Goal: Browse casually: Explore the website without a specific task or goal

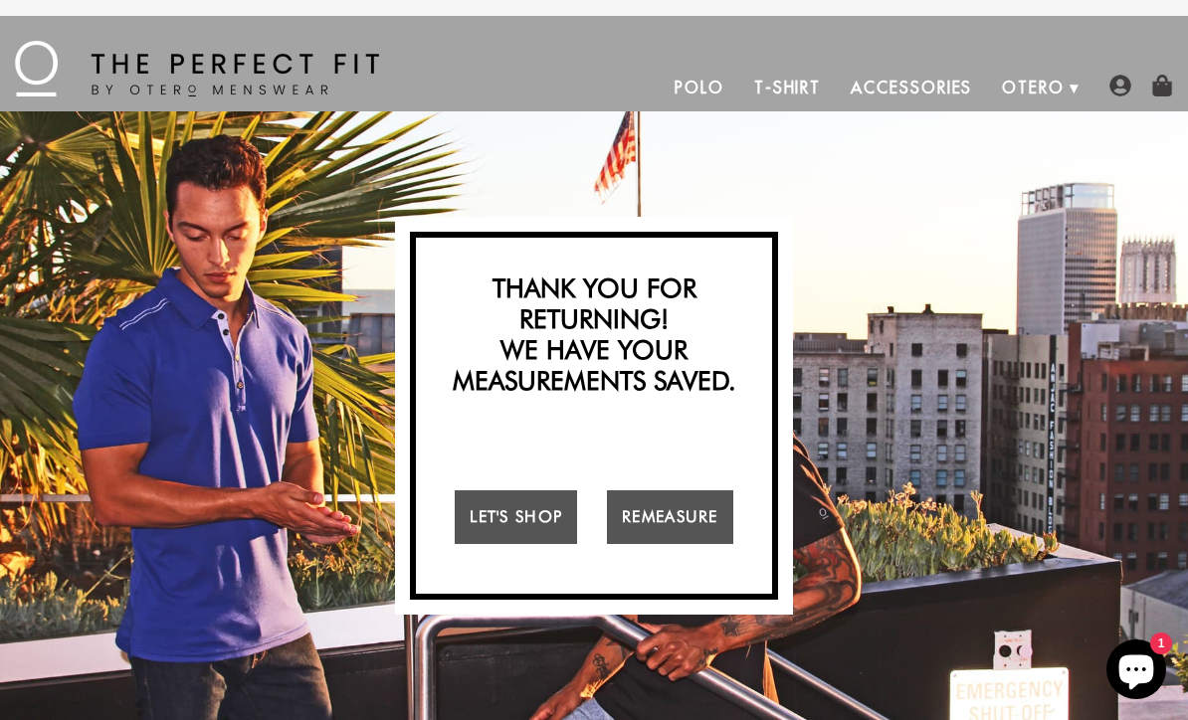
click at [499, 523] on link "Let's Shop" at bounding box center [516, 517] width 122 height 54
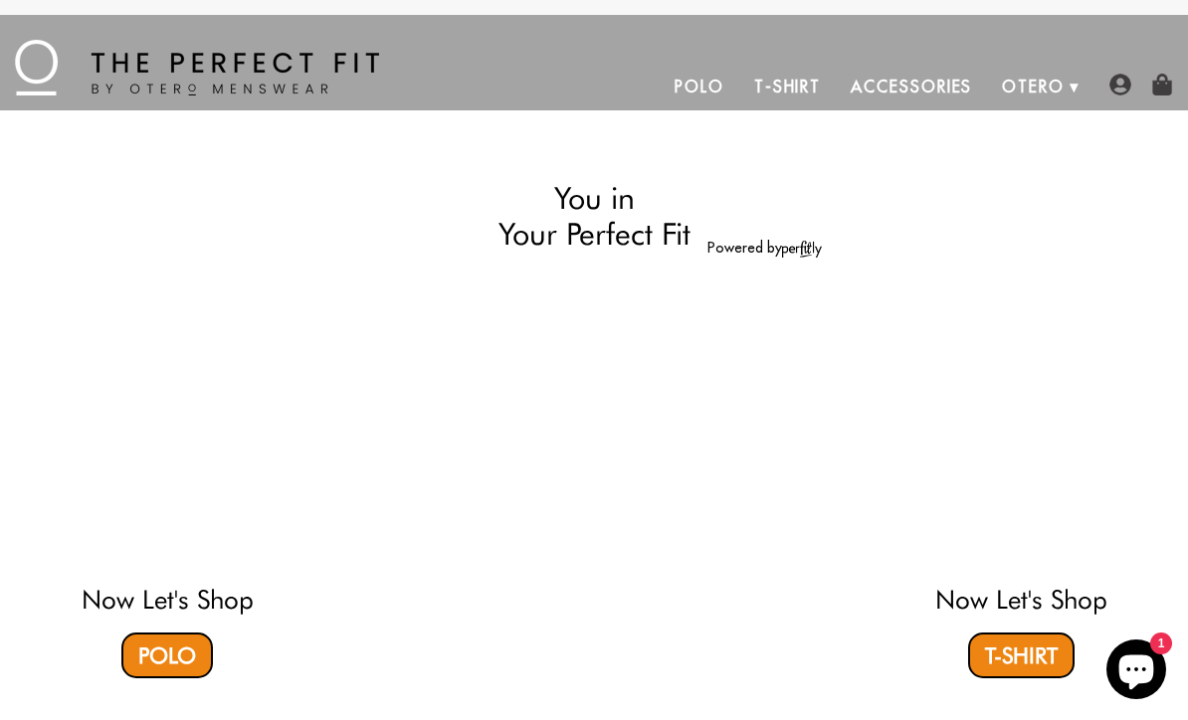
select select "M"
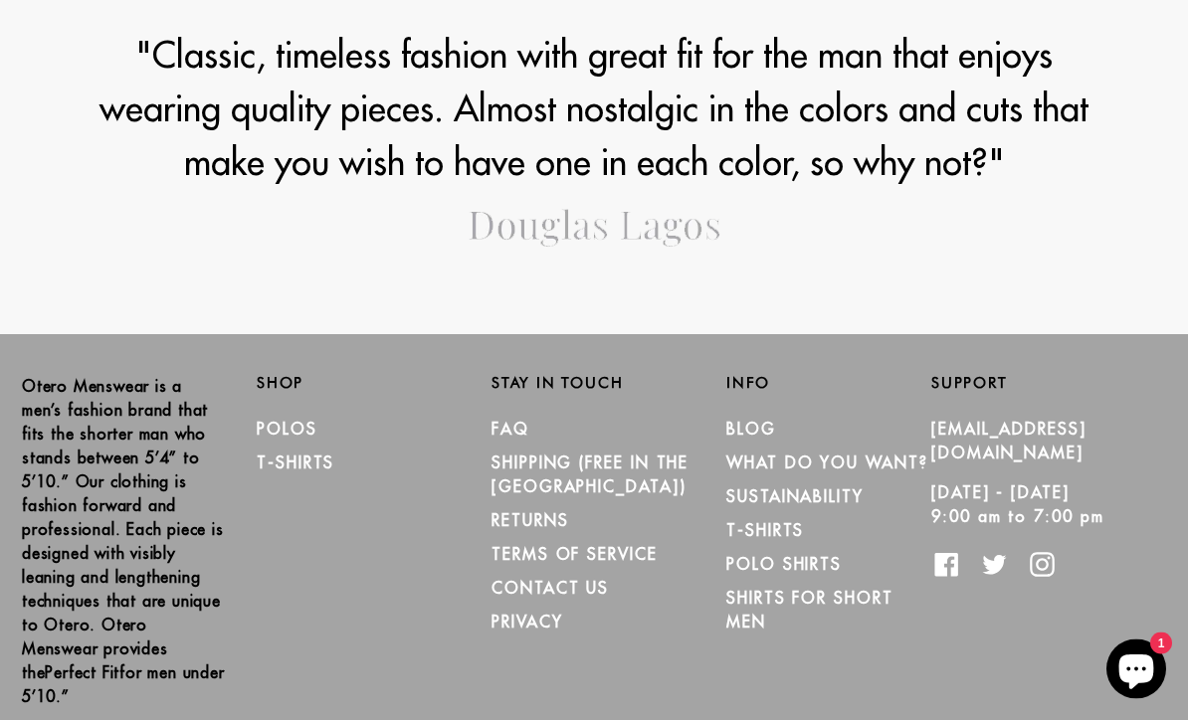
scroll to position [2682, 0]
click at [267, 425] on link "Polos" at bounding box center [287, 429] width 61 height 20
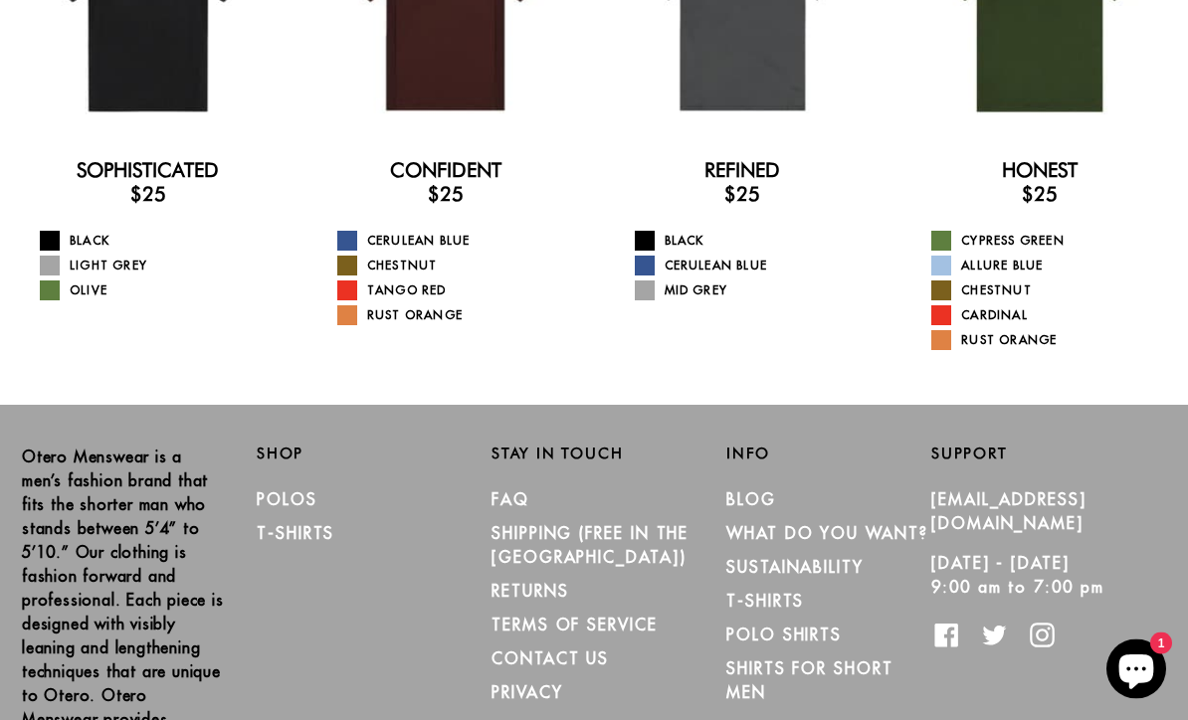
scroll to position [359, 0]
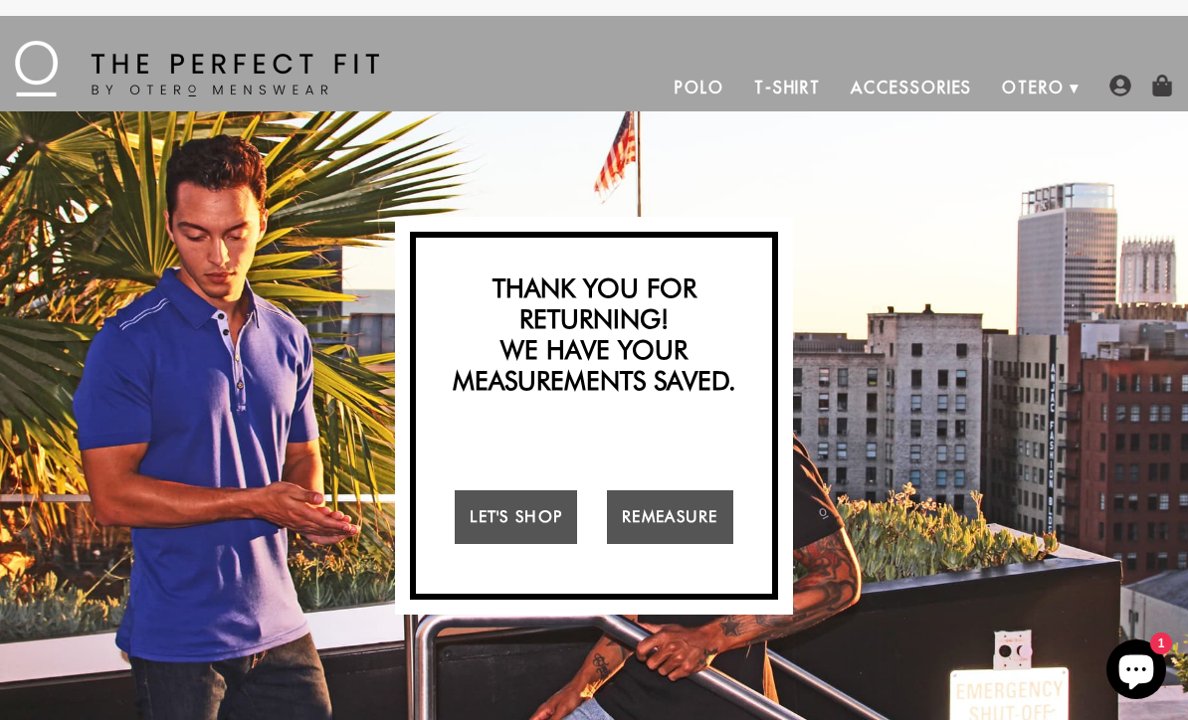
click at [651, 520] on link "Remeasure" at bounding box center [670, 517] width 126 height 54
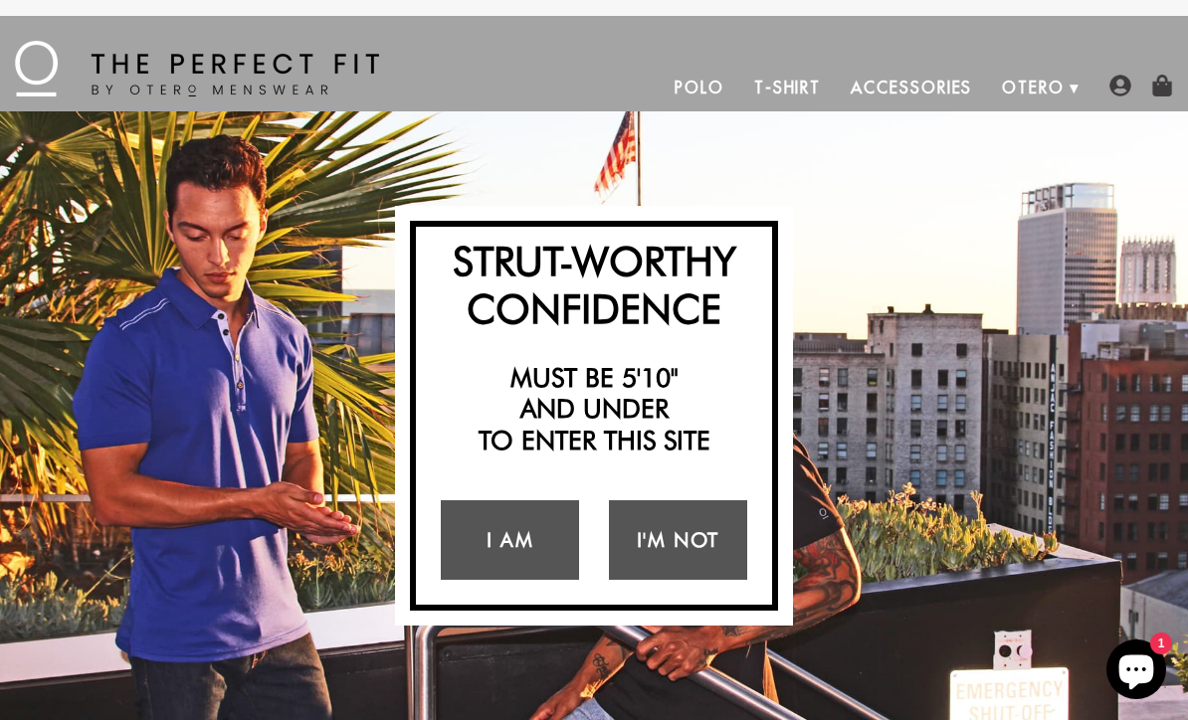
click at [501, 533] on link "I Am" at bounding box center [510, 540] width 138 height 80
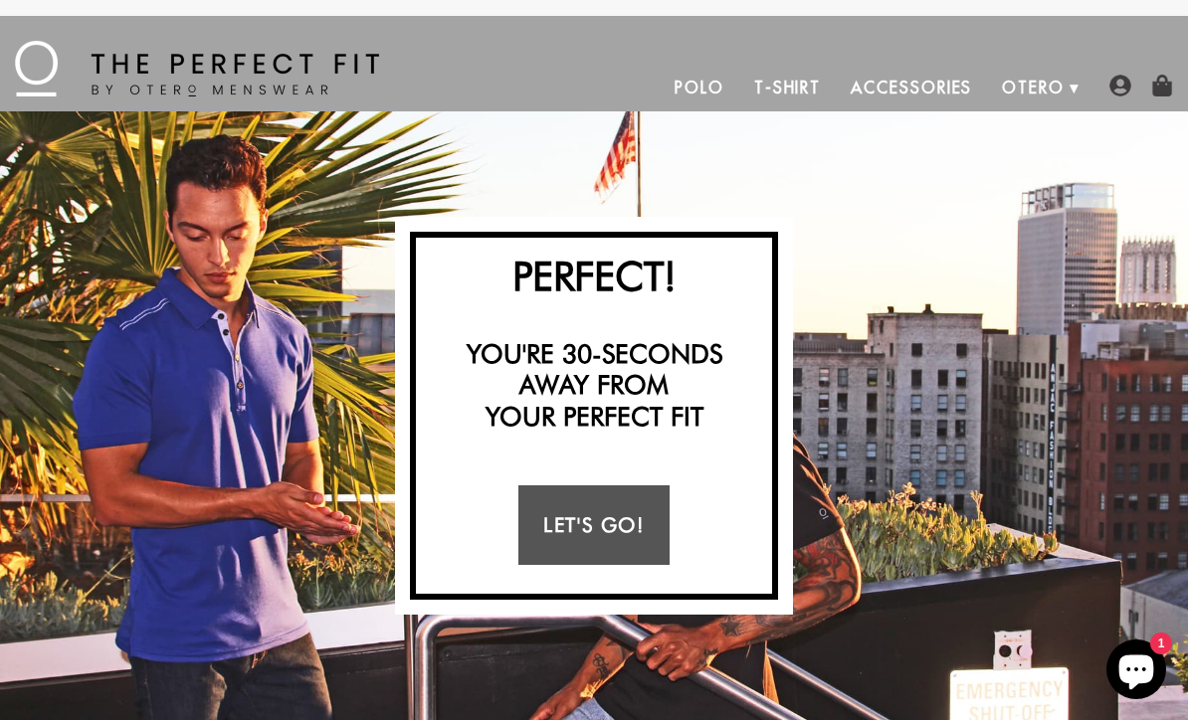
click at [568, 529] on link "Let's Go!" at bounding box center [593, 526] width 150 height 80
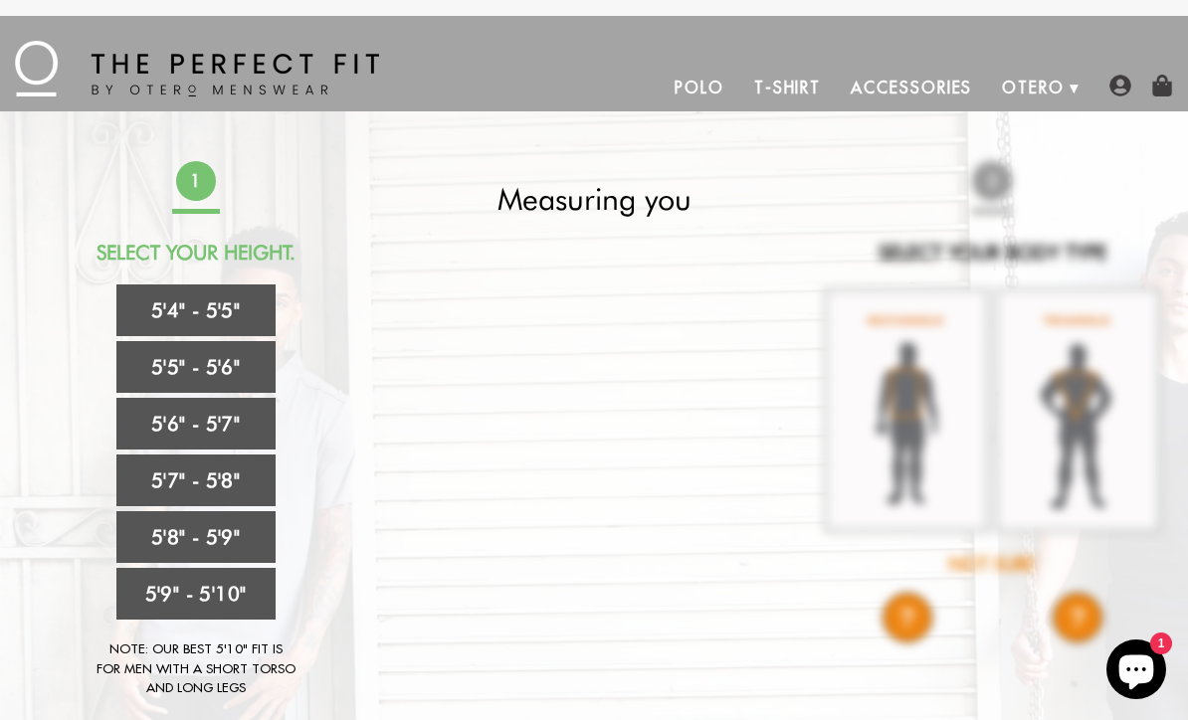
click at [172, 304] on link "5'4" - 5'5"" at bounding box center [195, 311] width 159 height 52
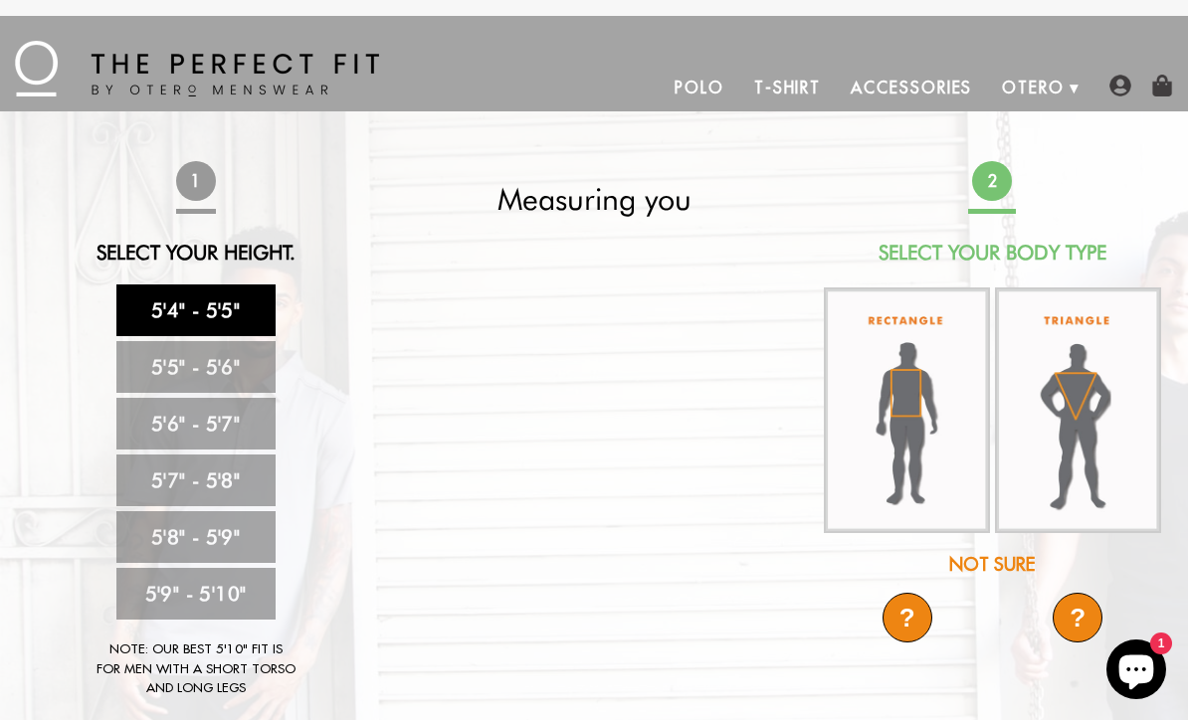
click at [930, 423] on img at bounding box center [907, 411] width 166 height 247
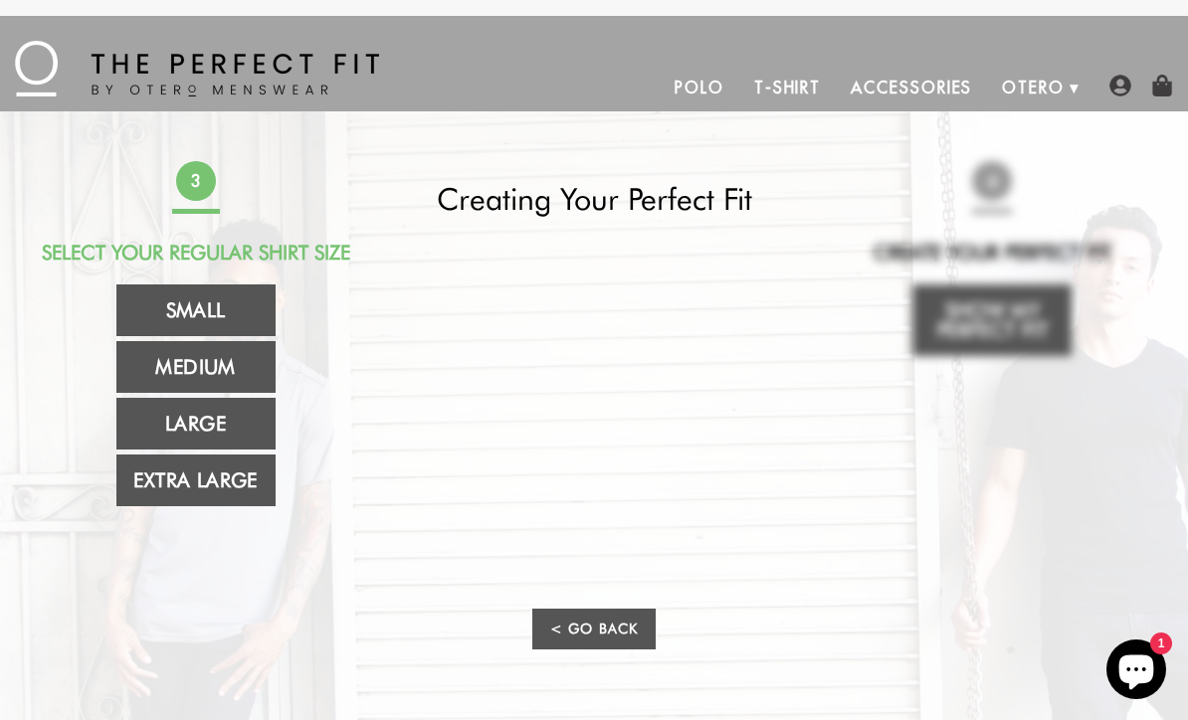
click at [173, 372] on link "Medium" at bounding box center [195, 367] width 159 height 52
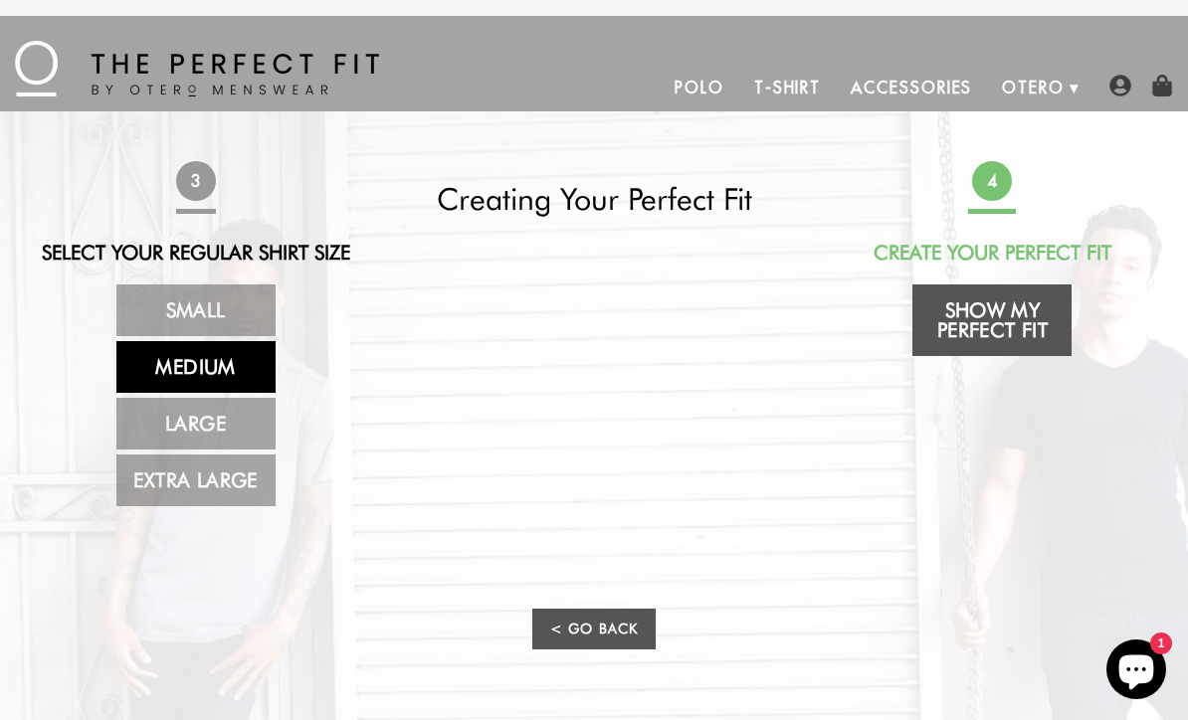
scroll to position [8, 0]
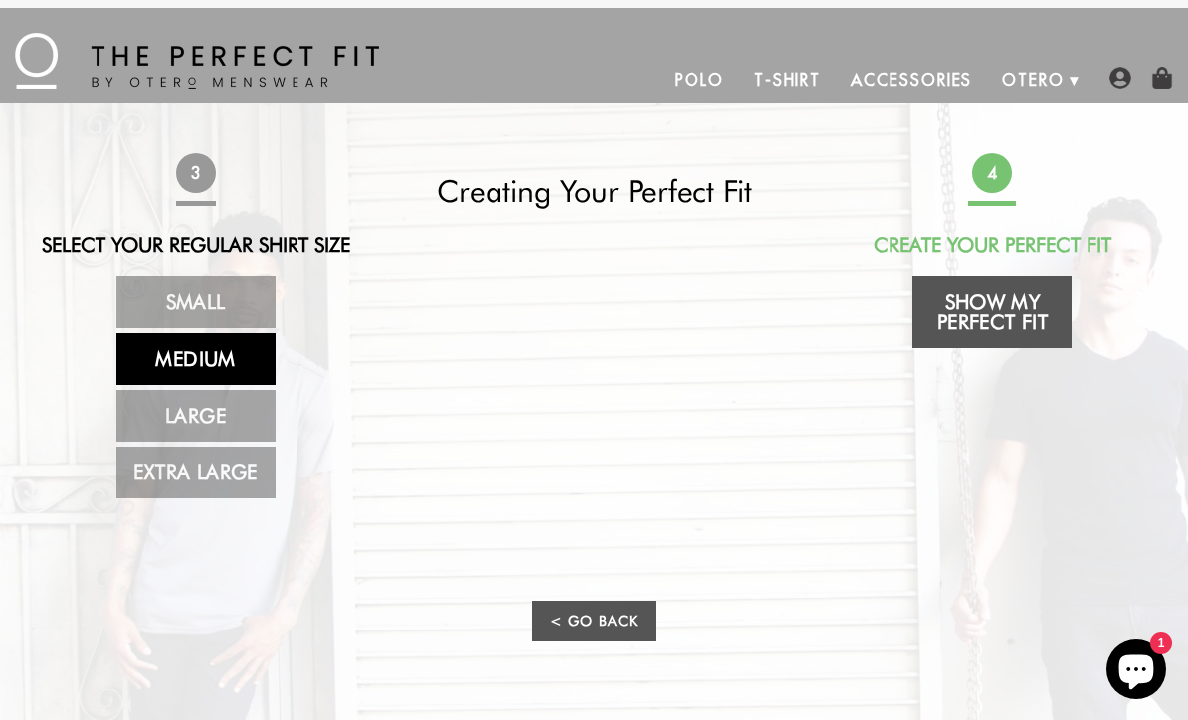
click at [1025, 294] on link "Show My Perfect Fit" at bounding box center [991, 313] width 159 height 72
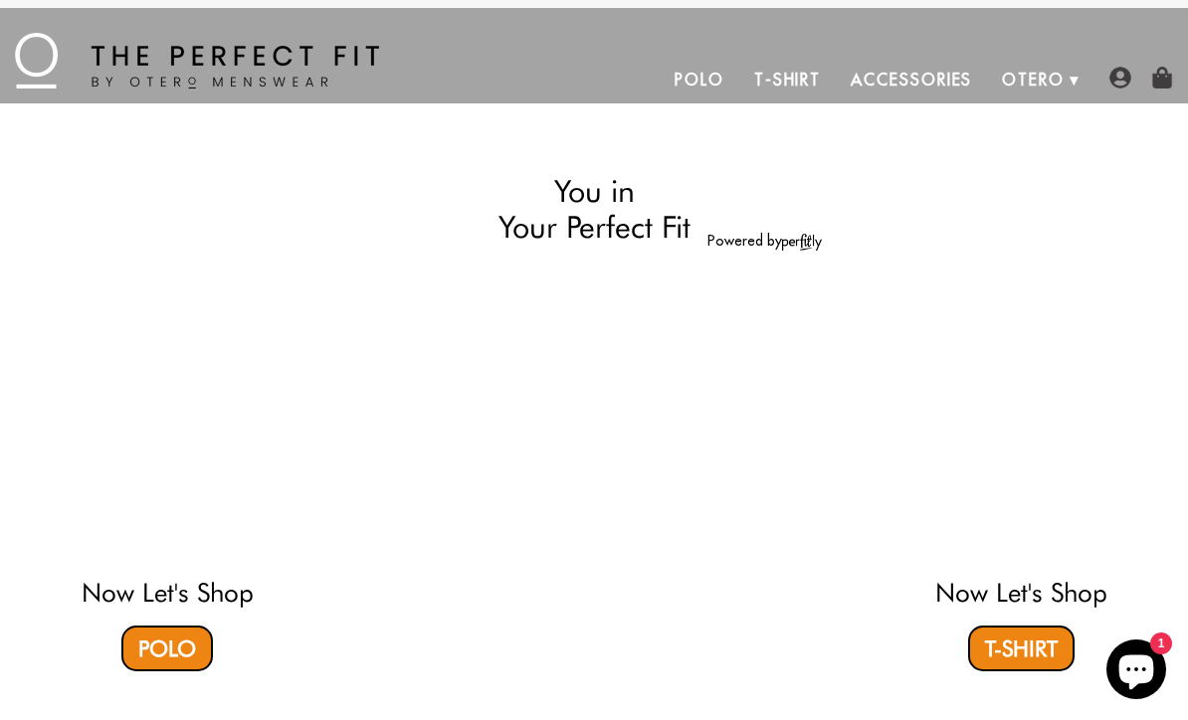
select select "M"
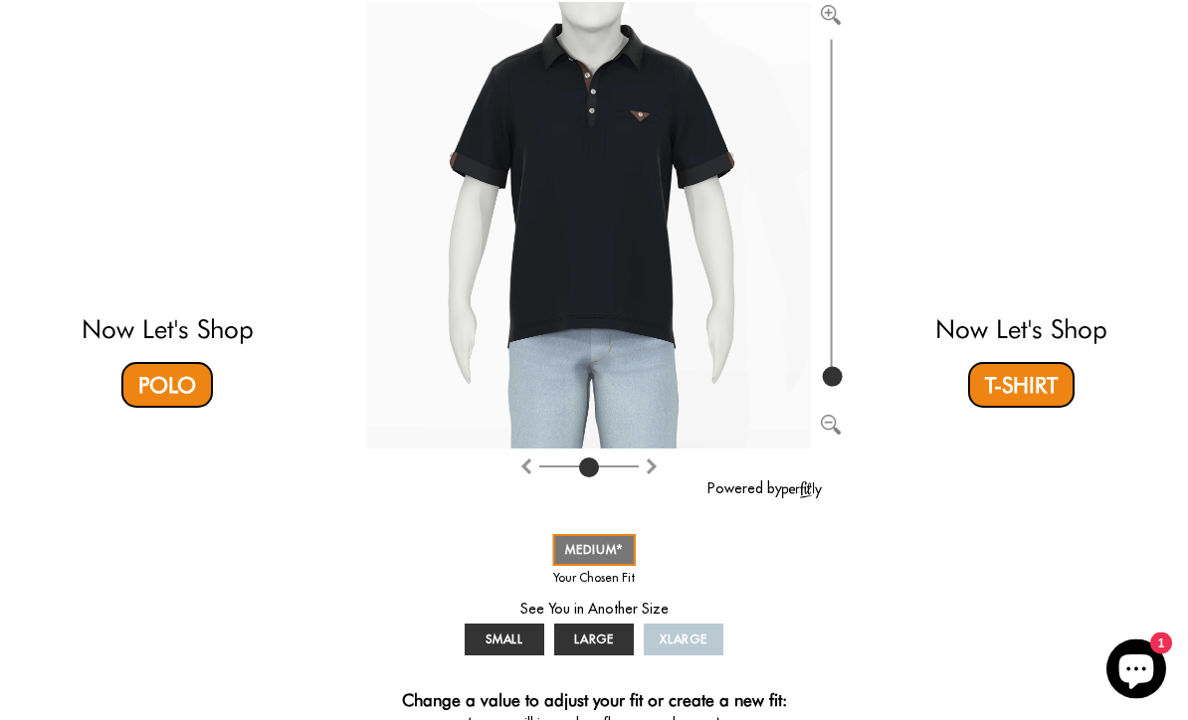
scroll to position [271, 0]
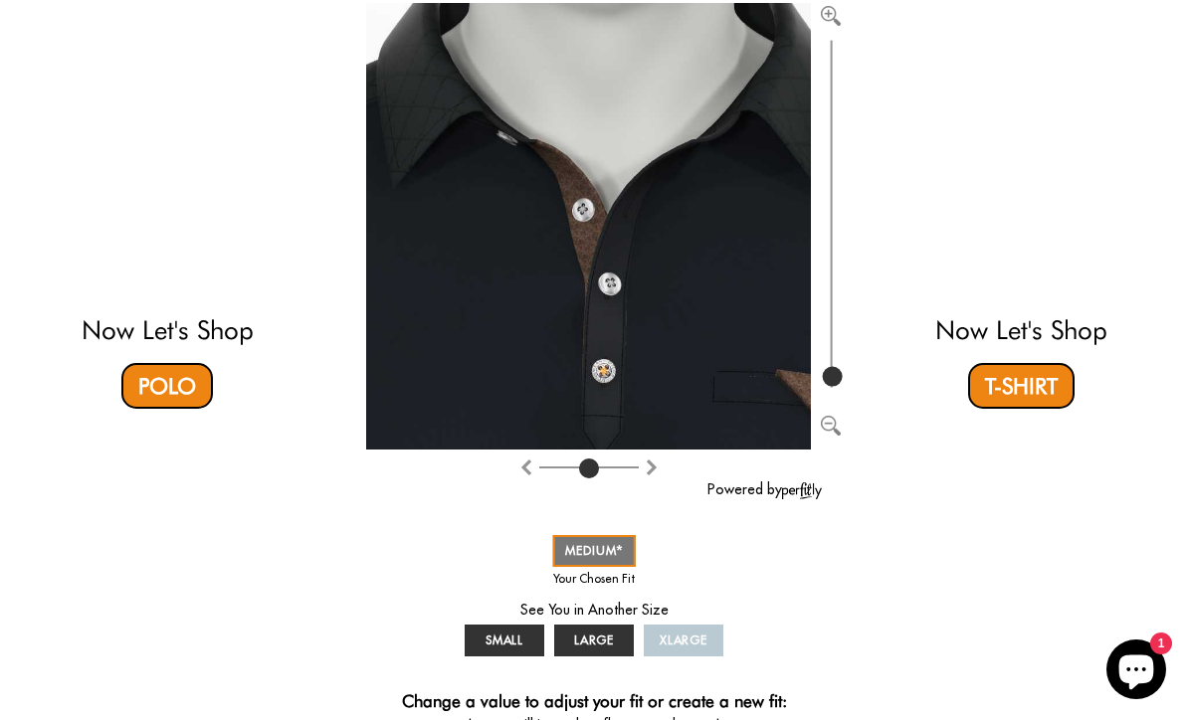
type input "100"
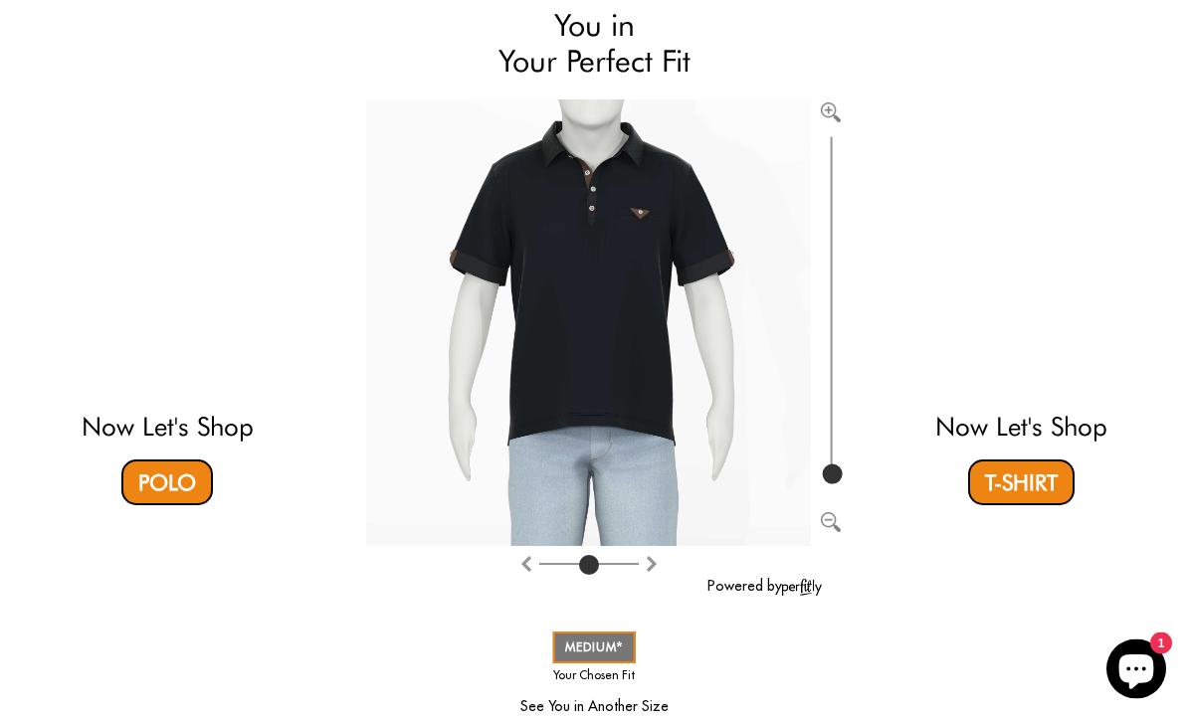
scroll to position [173, 0]
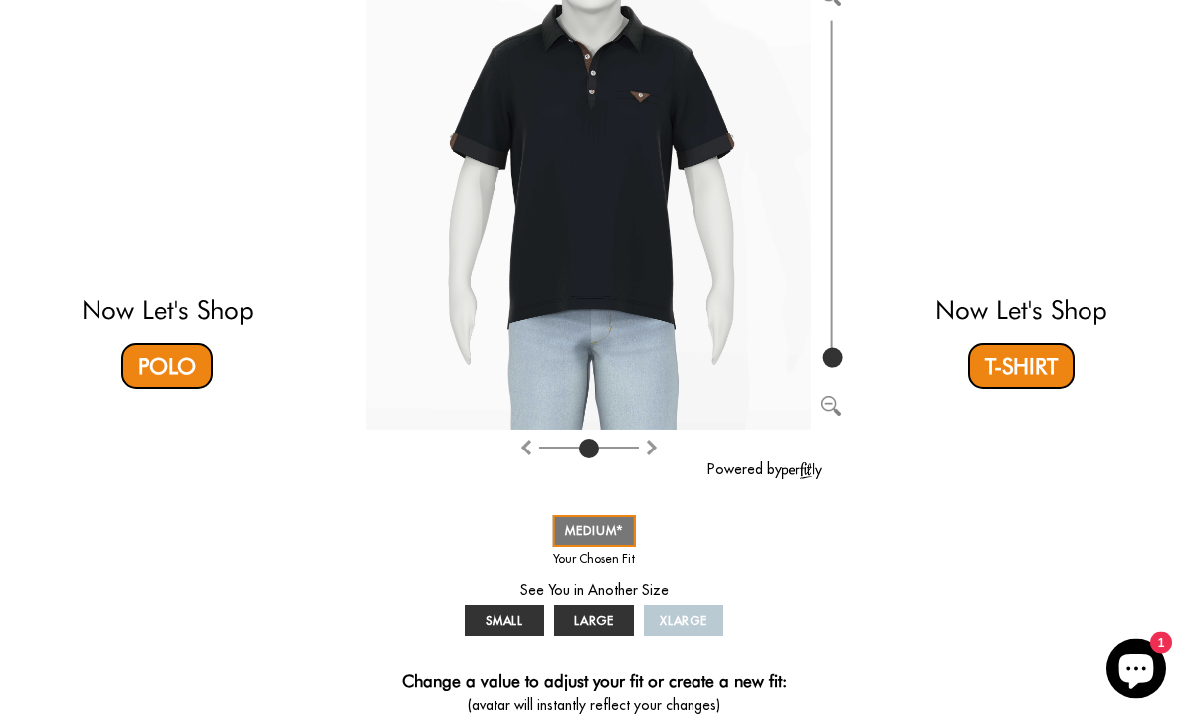
click at [164, 362] on link "Polo" at bounding box center [167, 367] width 92 height 46
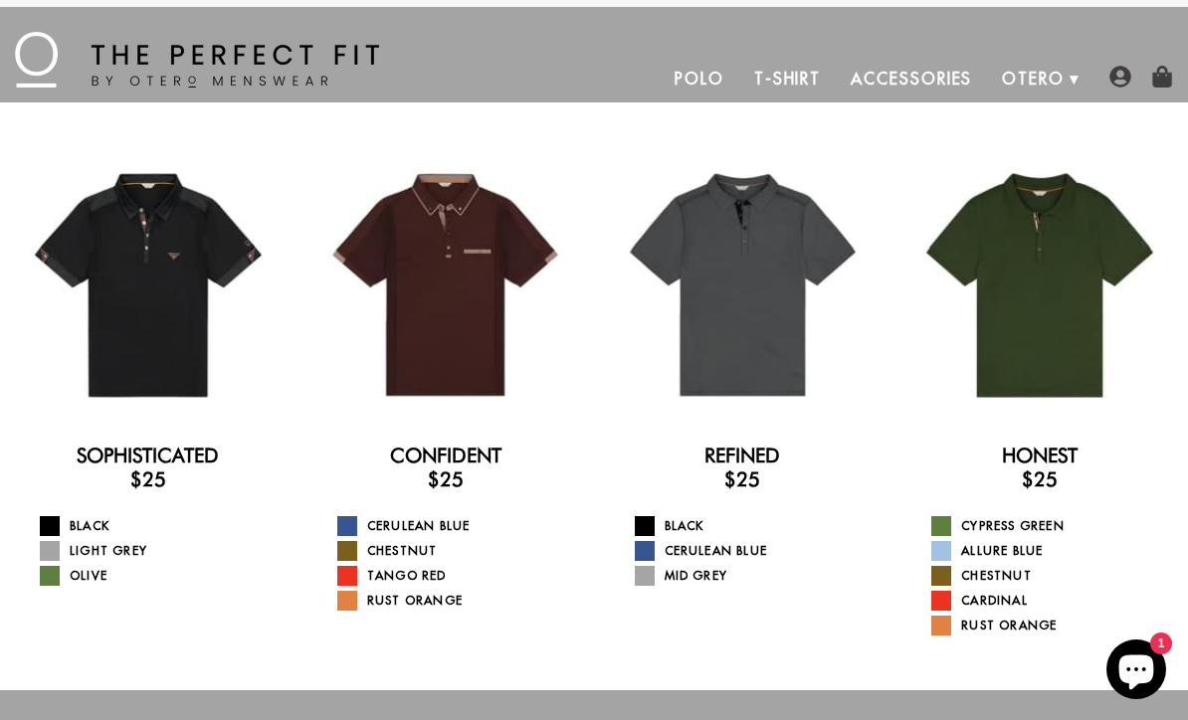
scroll to position [11, 0]
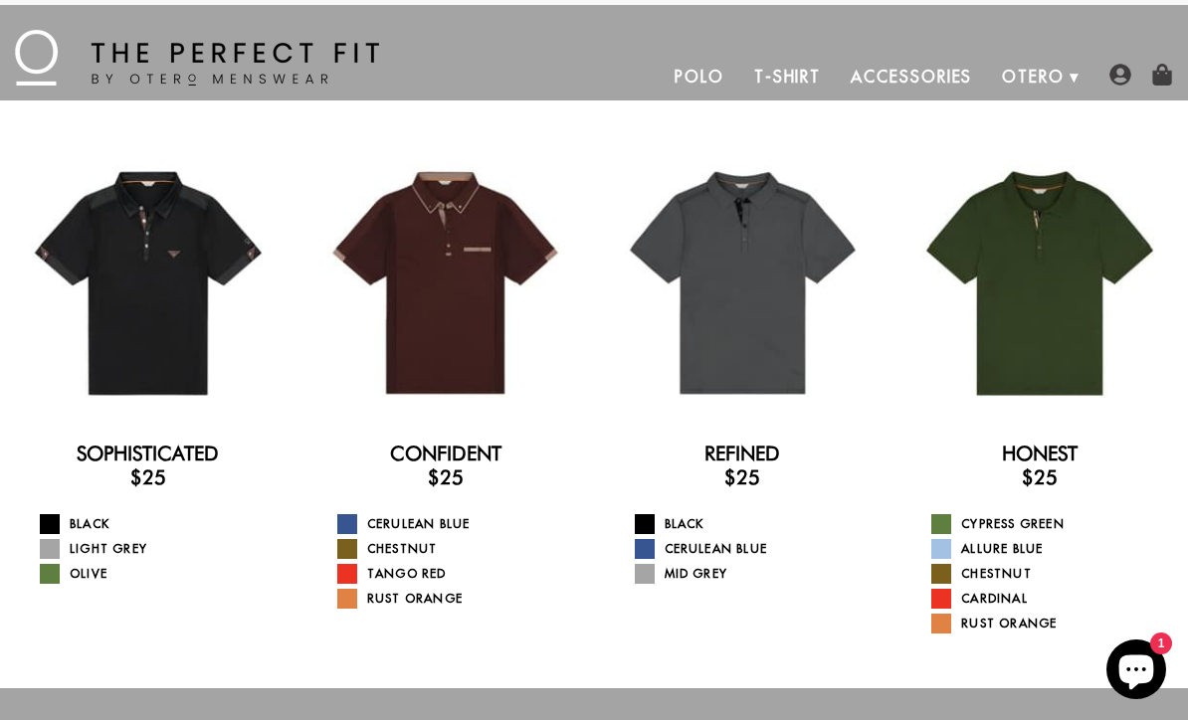
click at [0, 0] on link "How We Do It" at bounding box center [0, 0] width 0 height 0
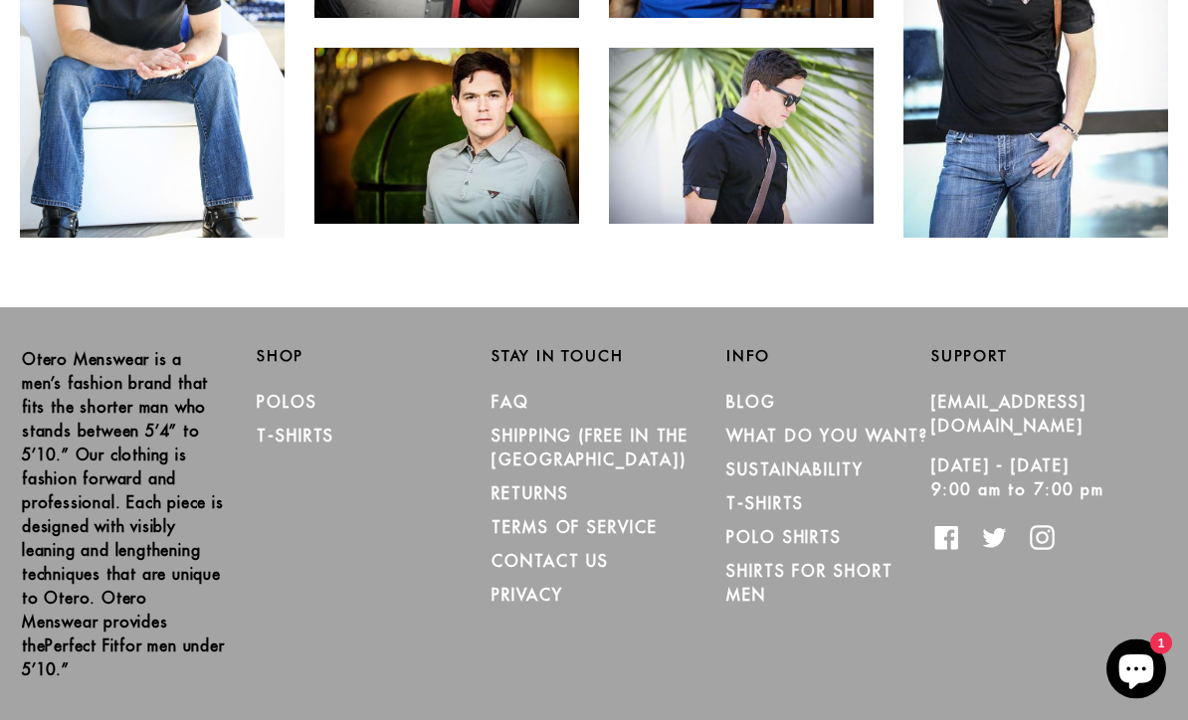
scroll to position [4443, 0]
click at [766, 514] on link "T-Shirts" at bounding box center [765, 504] width 78 height 20
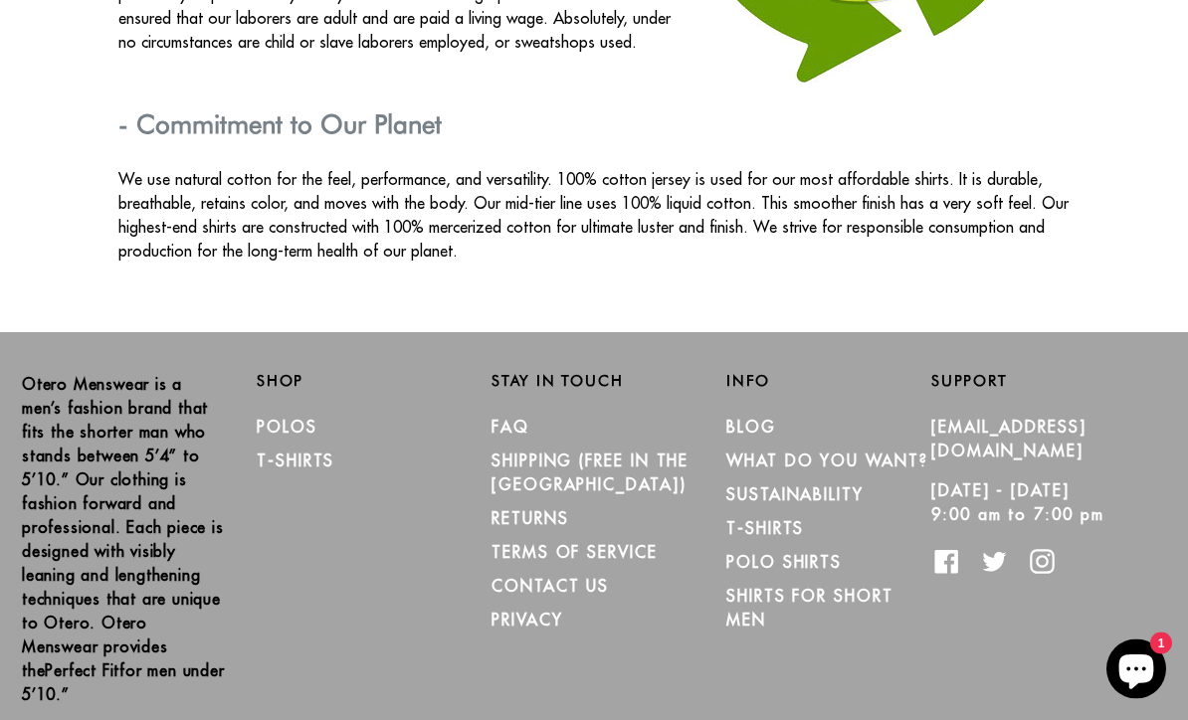
scroll to position [3569, 0]
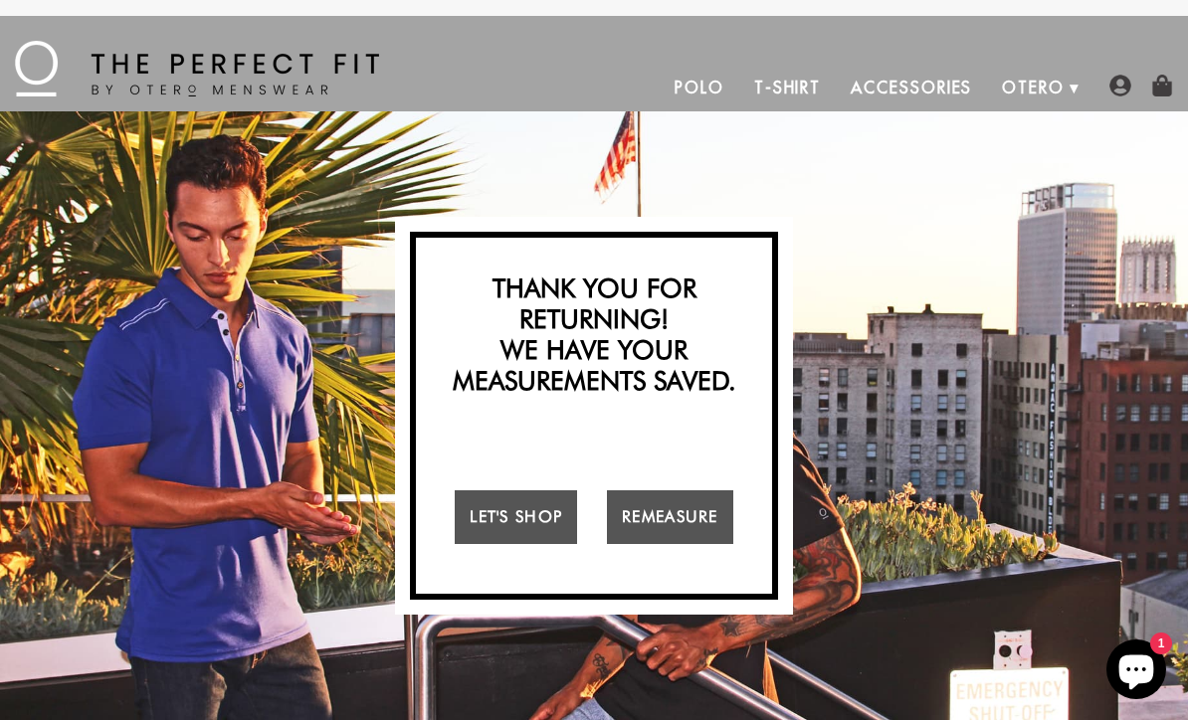
click at [931, 89] on link "Accessories" at bounding box center [911, 88] width 151 height 48
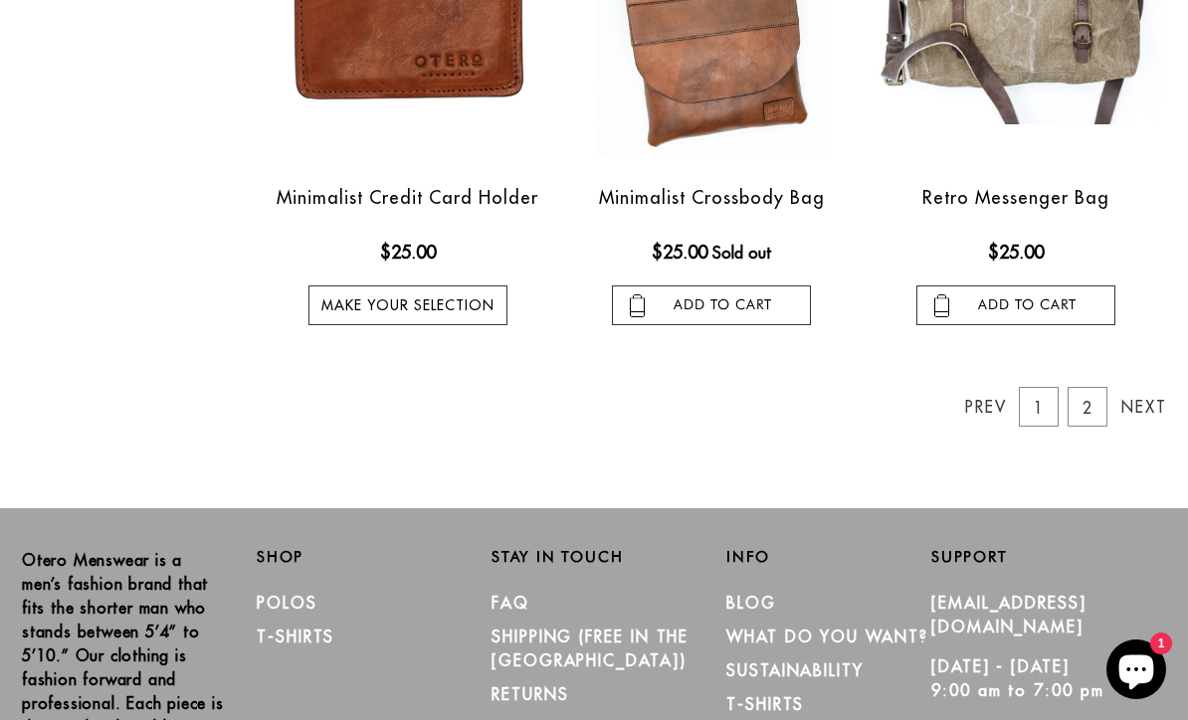
scroll to position [1952, 0]
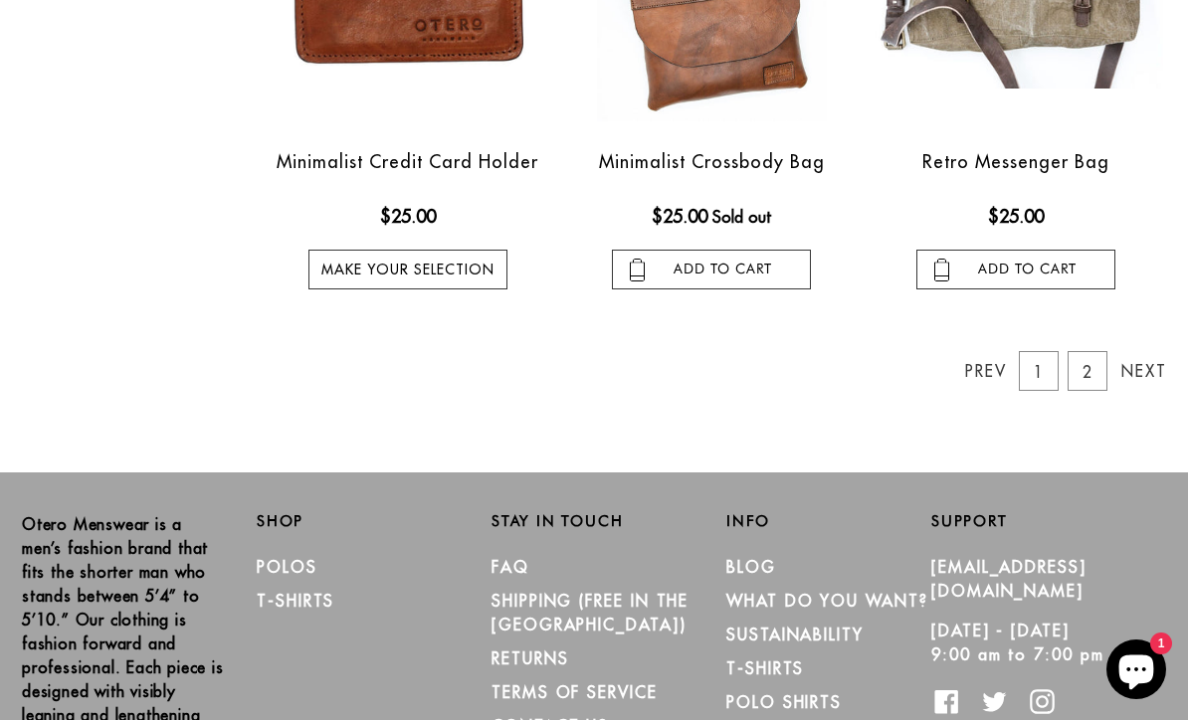
click at [1098, 371] on link "2" at bounding box center [1088, 371] width 40 height 40
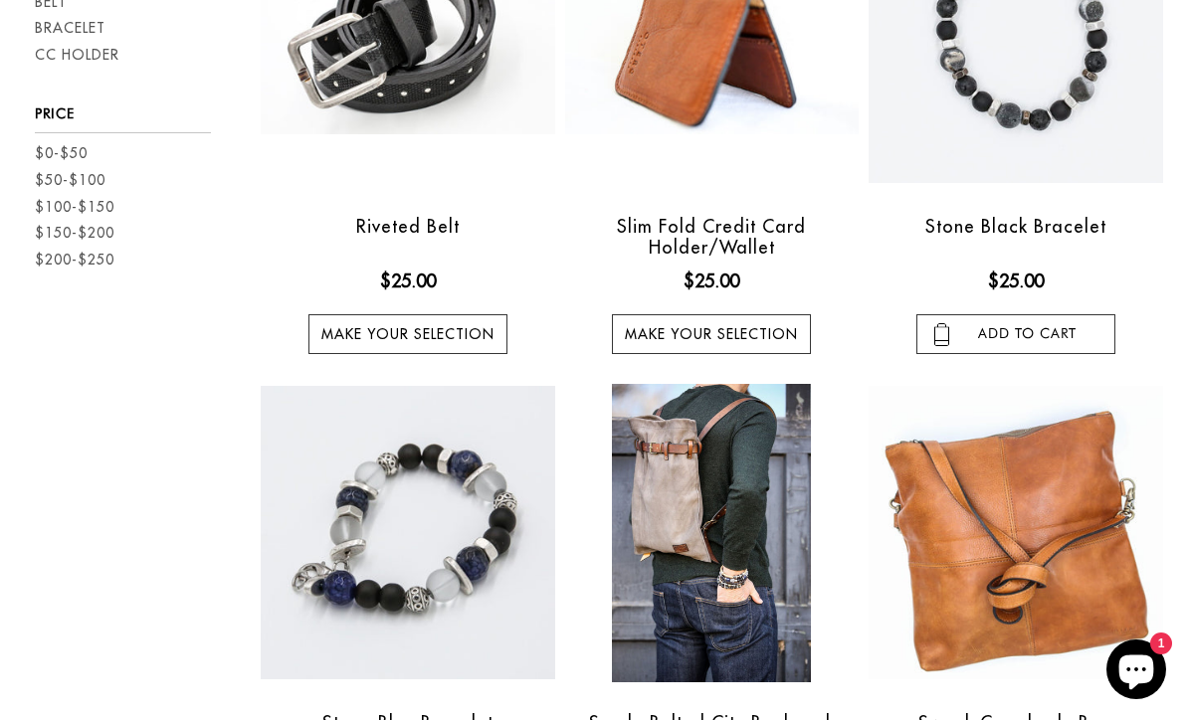
scroll to position [315, 0]
